Goal: Use online tool/utility: Use online tool/utility

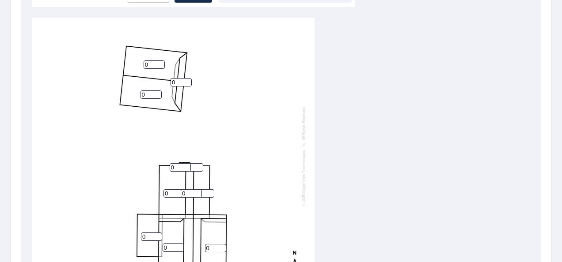
scroll to position [265, 0]
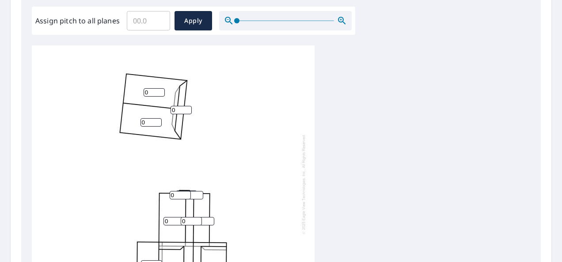
click at [151, 95] on input "0" at bounding box center [153, 92] width 21 height 8
type input "010"
click at [150, 122] on input "0" at bounding box center [150, 122] width 21 height 8
click at [156, 119] on input "11" at bounding box center [150, 122] width 21 height 8
click at [156, 119] on input "12" at bounding box center [150, 122] width 21 height 8
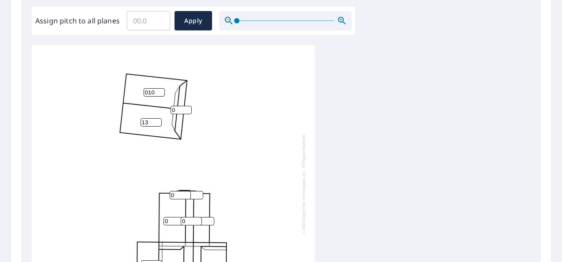
click at [156, 121] on input "13" at bounding box center [150, 122] width 21 height 8
click at [157, 121] on input "14" at bounding box center [150, 122] width 21 height 8
click at [157, 121] on input "15" at bounding box center [150, 122] width 21 height 8
click at [157, 124] on input "16" at bounding box center [150, 122] width 21 height 8
click at [157, 124] on input "15" at bounding box center [150, 122] width 21 height 8
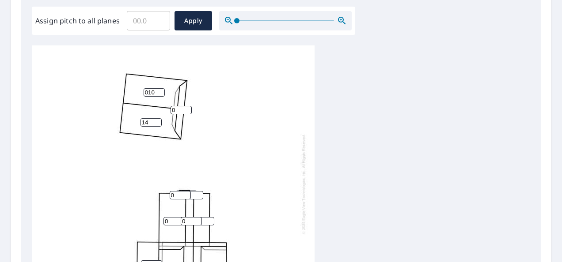
click at [157, 124] on input "14" at bounding box center [150, 122] width 21 height 8
click at [157, 124] on input "13" at bounding box center [150, 122] width 21 height 8
click at [157, 124] on input "12" at bounding box center [150, 122] width 21 height 8
click at [157, 124] on input "11" at bounding box center [150, 122] width 21 height 8
type input "10"
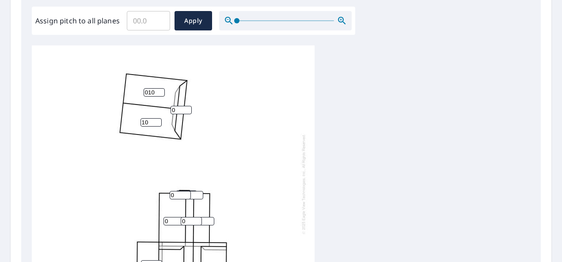
click at [157, 124] on input "10" at bounding box center [150, 122] width 21 height 8
click at [161, 93] on input "9" at bounding box center [153, 92] width 21 height 8
type input "10"
click at [161, 91] on input "10" at bounding box center [153, 92] width 21 height 8
click at [177, 109] on input "0" at bounding box center [180, 110] width 21 height 8
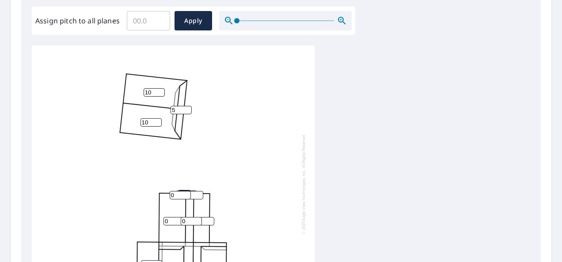
click at [190, 113] on input "5" at bounding box center [180, 110] width 21 height 8
type input "6"
click at [188, 107] on input "6" at bounding box center [180, 110] width 21 height 8
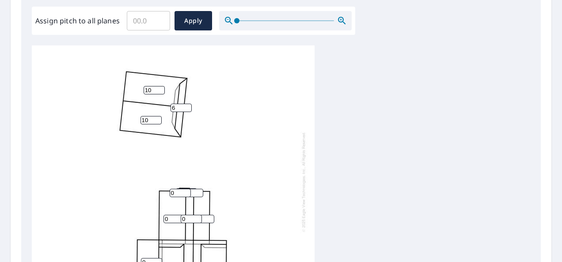
scroll to position [309, 0]
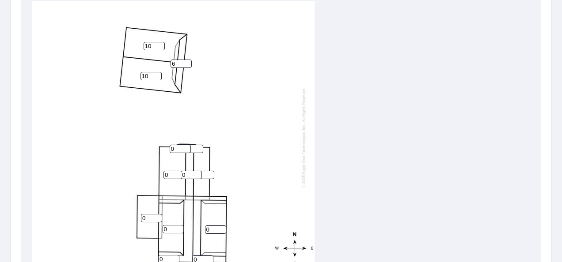
click at [210, 171] on input "1" at bounding box center [203, 175] width 21 height 8
click at [210, 171] on input "2" at bounding box center [203, 175] width 21 height 8
click at [210, 171] on input "3" at bounding box center [203, 175] width 21 height 8
click at [210, 171] on input "4" at bounding box center [203, 175] width 21 height 8
click at [210, 171] on input "5" at bounding box center [203, 175] width 21 height 8
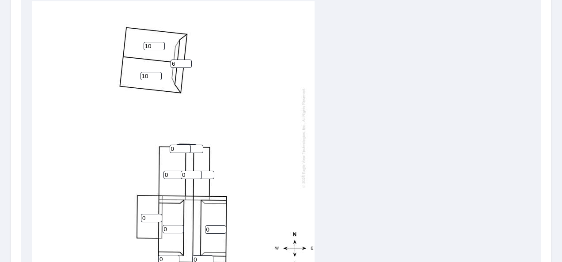
drag, startPoint x: 204, startPoint y: 168, endPoint x: 182, endPoint y: 170, distance: 22.1
click at [182, 170] on div "10 10 0 0 0 0 0 0 5 6 0 0 0 0" at bounding box center [173, 137] width 283 height 277
click at [192, 171] on input "0" at bounding box center [191, 175] width 21 height 8
click at [195, 145] on input "0" at bounding box center [192, 149] width 21 height 8
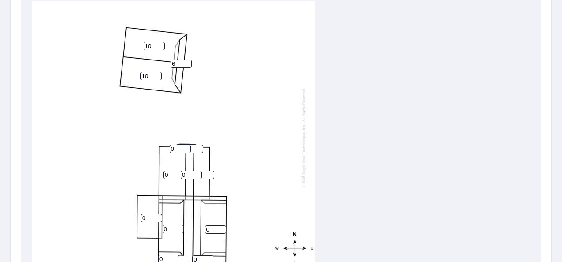
click at [204, 171] on input "10" at bounding box center [203, 175] width 21 height 8
drag, startPoint x: 204, startPoint y: 169, endPoint x: 187, endPoint y: 169, distance: 17.2
click at [187, 169] on div "10 10 0 0 0 0 0 0 10 6 0 0 0 0" at bounding box center [173, 137] width 283 height 277
click at [205, 171] on input "14" at bounding box center [203, 175] width 21 height 8
drag, startPoint x: 205, startPoint y: 169, endPoint x: 179, endPoint y: 167, distance: 26.1
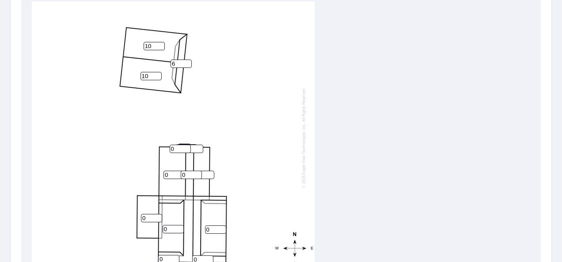
click at [179, 167] on div "10 10 0 0 0 0 0 0 14 6 0 0 0 0" at bounding box center [173, 137] width 283 height 277
click at [201, 171] on input "0" at bounding box center [191, 175] width 21 height 8
click at [204, 171] on input "14" at bounding box center [203, 175] width 21 height 8
type input "1"
type input "14"
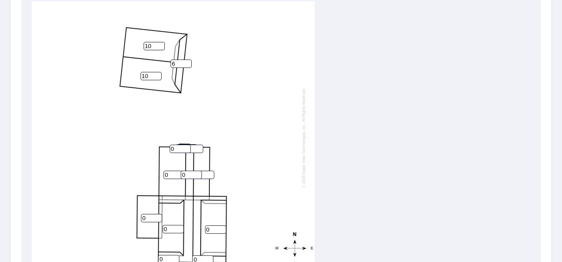
click at [170, 171] on input "0" at bounding box center [173, 175] width 21 height 8
drag, startPoint x: 170, startPoint y: 167, endPoint x: 154, endPoint y: 168, distance: 15.9
click at [155, 168] on div "10 10 0 0 0 0 0 0 14 6 0 0 0 0" at bounding box center [173, 137] width 283 height 277
type input "6"
drag, startPoint x: 190, startPoint y: 167, endPoint x: 181, endPoint y: 167, distance: 8.8
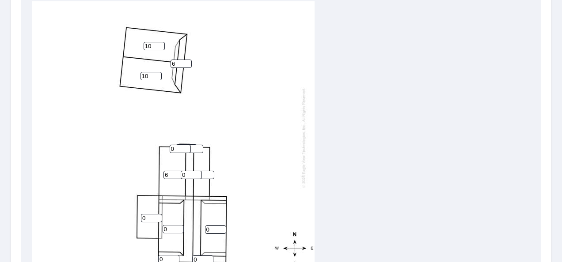
click at [181, 171] on input "0" at bounding box center [191, 175] width 21 height 8
type input "14"
click at [195, 256] on input "0" at bounding box center [202, 260] width 21 height 8
type input "14"
click at [162, 255] on input "1" at bounding box center [168, 259] width 21 height 8
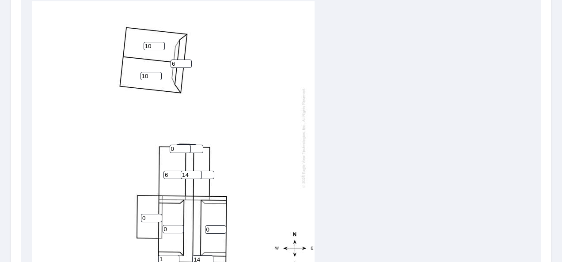
drag, startPoint x: 164, startPoint y: 252, endPoint x: 155, endPoint y: 254, distance: 9.2
click at [155, 254] on div "10 10 0 0 6 0 1 14 14 6 14 0 0 0" at bounding box center [173, 137] width 283 height 277
type input "14"
drag, startPoint x: 170, startPoint y: 222, endPoint x: 162, endPoint y: 222, distance: 8.0
click at [162, 222] on div "10 10 0 0 6 0 14 14 14 6 14 0 0 0" at bounding box center [173, 137] width 283 height 277
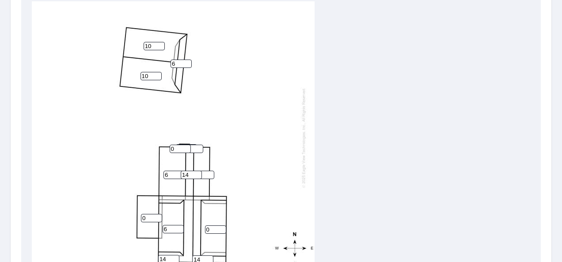
type input "6"
drag, startPoint x: 215, startPoint y: 222, endPoint x: 205, endPoint y: 225, distance: 10.1
click at [206, 226] on input "0" at bounding box center [215, 230] width 21 height 8
type input "6"
drag, startPoint x: 150, startPoint y: 211, endPoint x: 129, endPoint y: 214, distance: 20.9
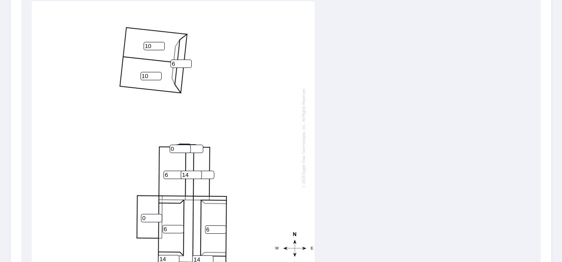
click at [129, 214] on div "10 10 6 6 6 0 14 14 14 6 14 0 0 0" at bounding box center [173, 137] width 283 height 277
type input "6"
drag, startPoint x: 181, startPoint y: 143, endPoint x: 155, endPoint y: 146, distance: 26.7
click at [155, 146] on div "10 10 6 6 6 6 14 14 14 6 14 0 0 0" at bounding box center [173, 137] width 283 height 277
type input "14"
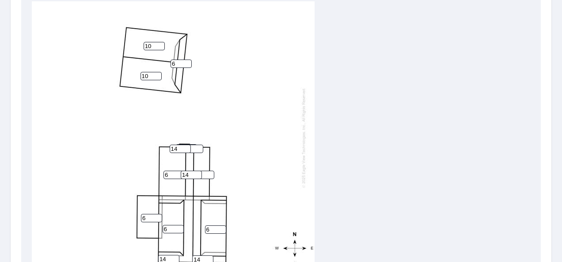
click at [194, 145] on input "0" at bounding box center [192, 149] width 21 height 8
drag, startPoint x: 194, startPoint y: 143, endPoint x: 177, endPoint y: 145, distance: 17.8
click at [177, 145] on div "10 10 6 6 6 6 14 14 14 6 14 0 0 14" at bounding box center [173, 137] width 283 height 277
click at [191, 145] on input "0" at bounding box center [192, 149] width 21 height 8
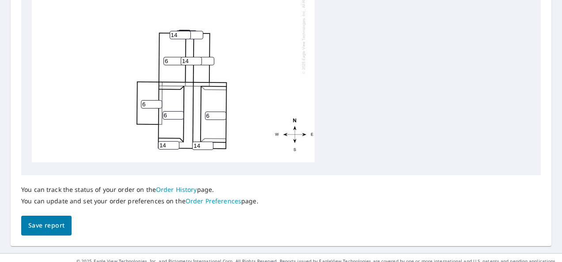
scroll to position [436, 0]
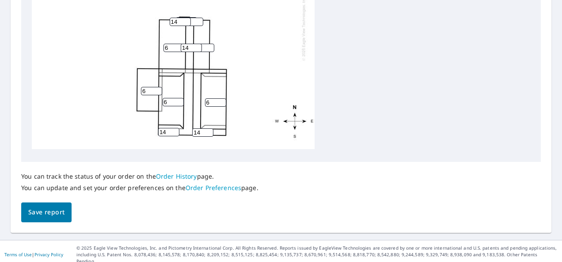
type input "14"
click at [52, 215] on span "Save report" at bounding box center [46, 212] width 36 height 11
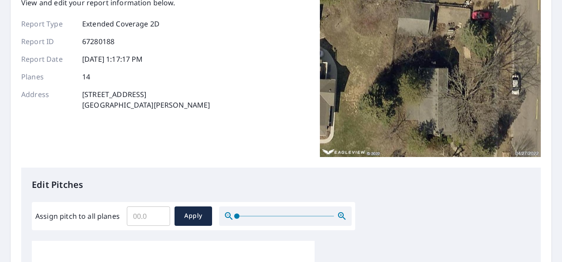
scroll to position [0, 0]
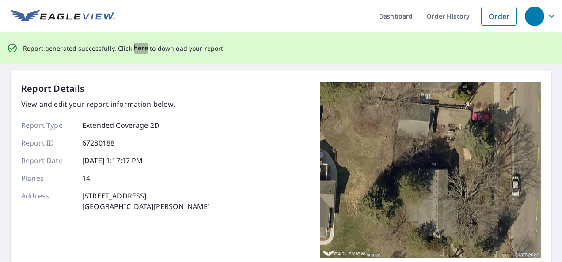
click at [139, 49] on span "here" at bounding box center [141, 48] width 15 height 11
